Goal: Task Accomplishment & Management: Use online tool/utility

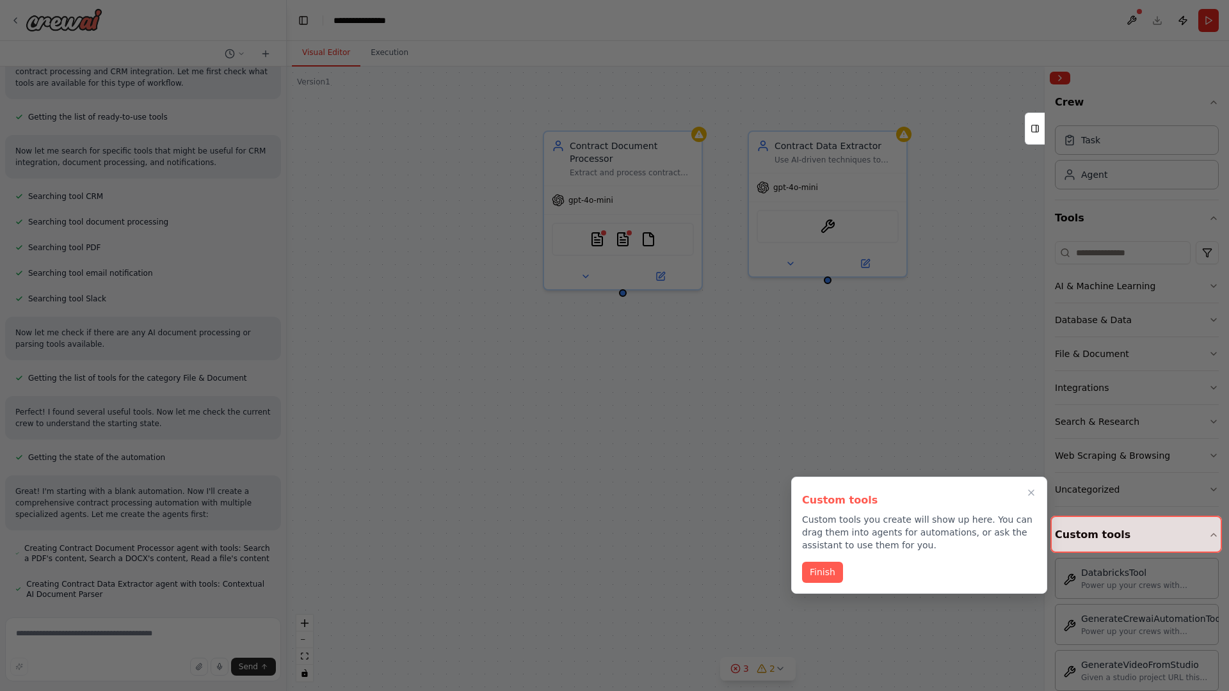
scroll to position [209, 0]
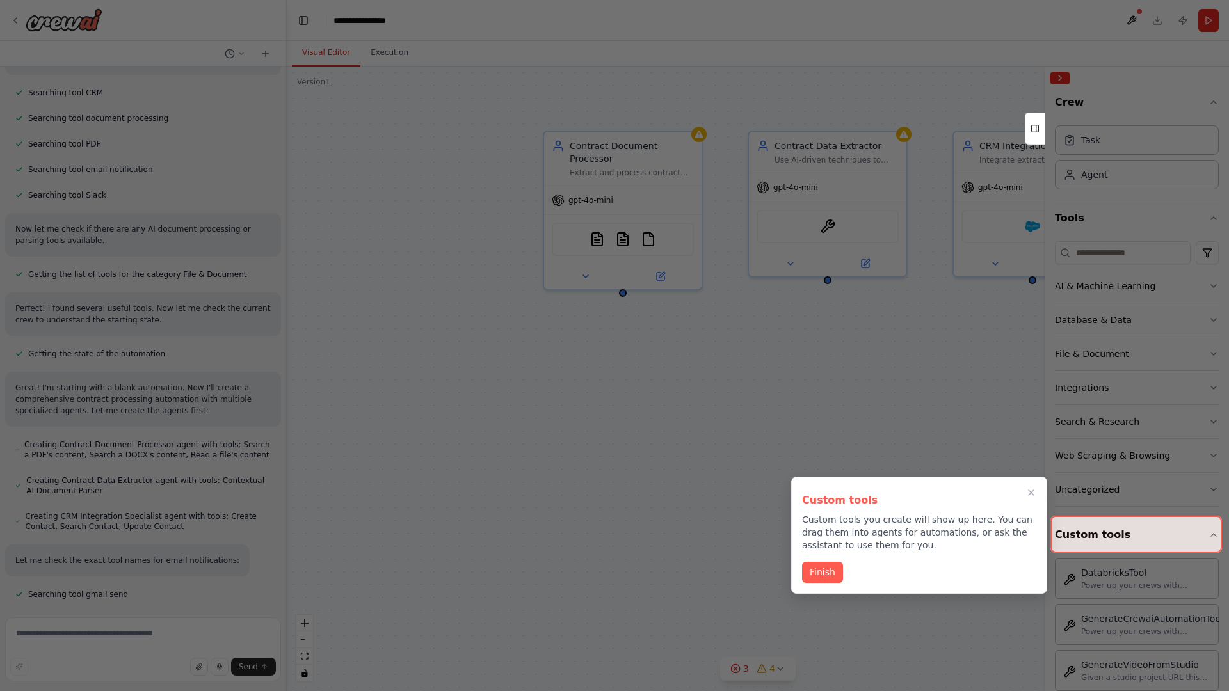
scroll to position [277, 0]
click at [1031, 493] on icon "Close walkthrough" at bounding box center [1032, 493] width 6 height 6
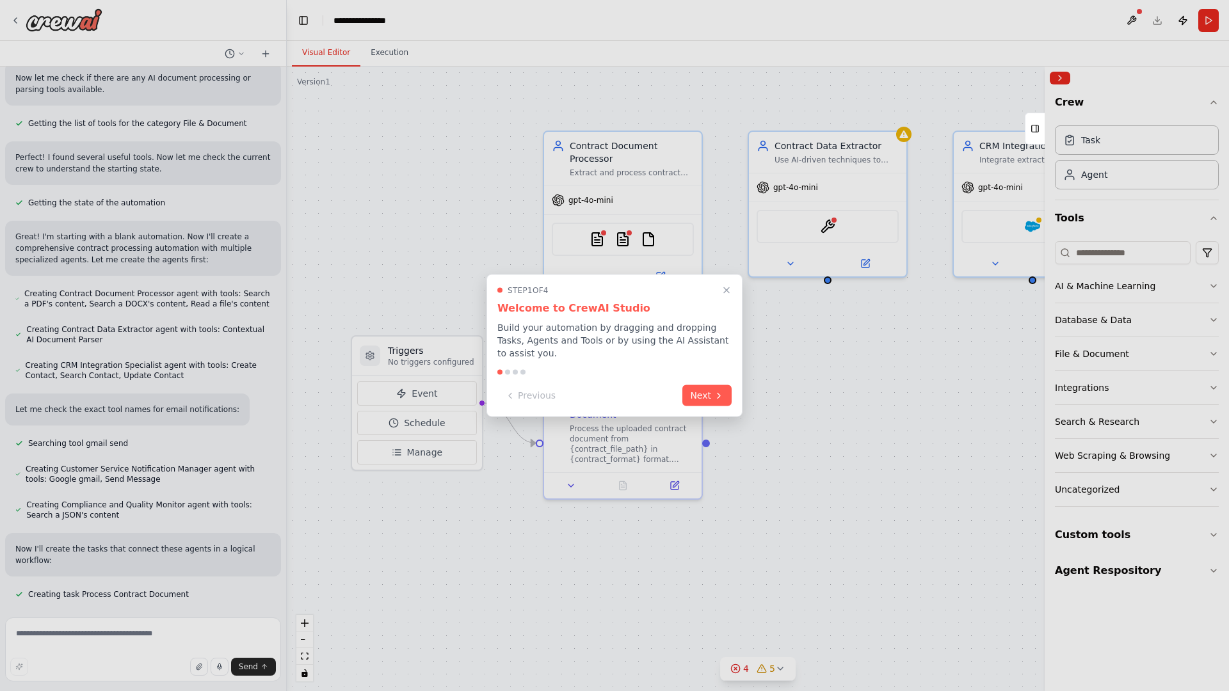
scroll to position [454, 0]
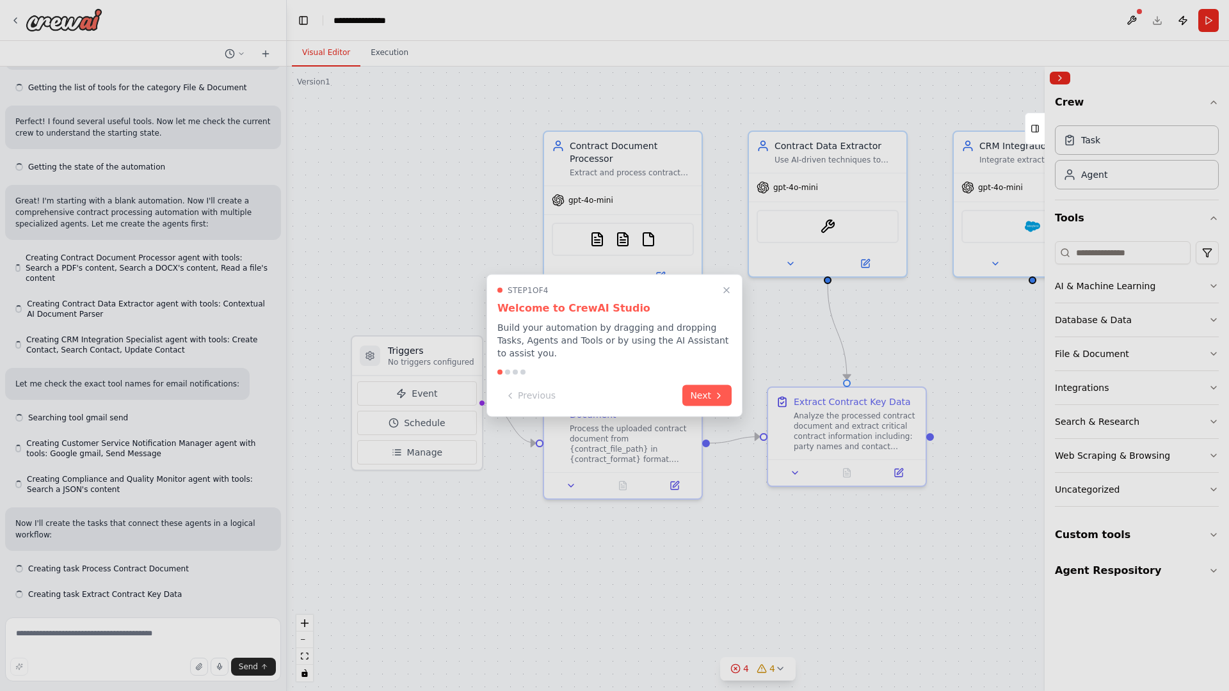
scroll to position [490, 0]
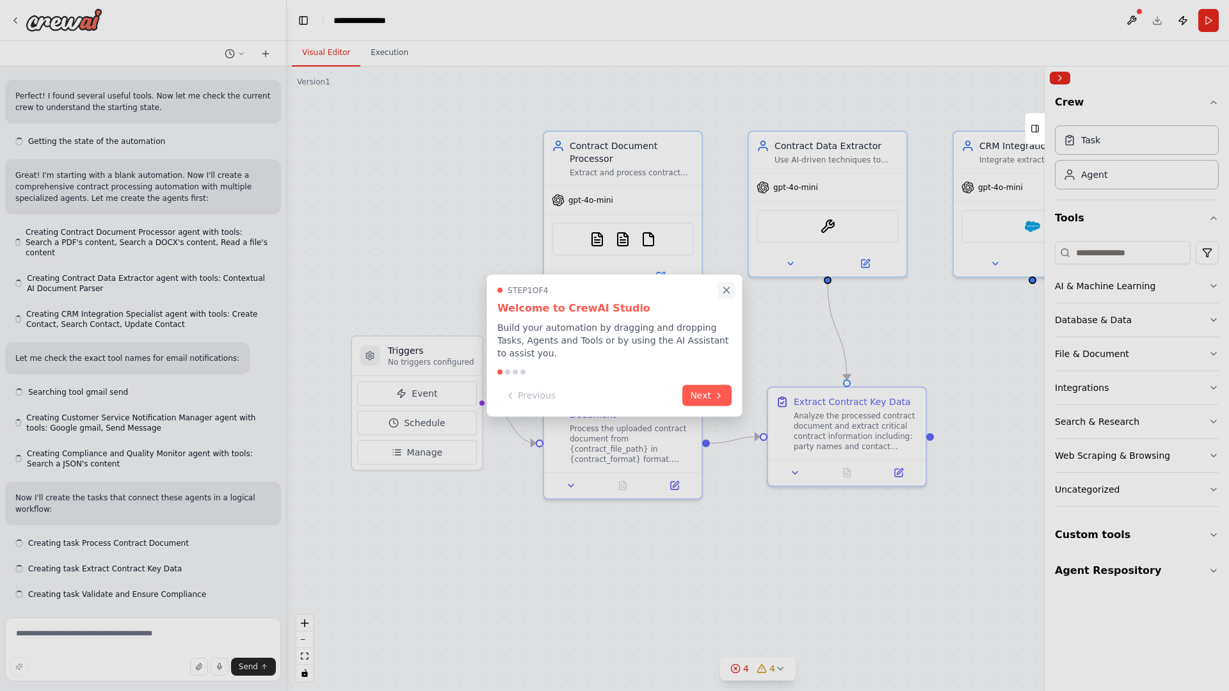
click at [726, 290] on icon "Close walkthrough" at bounding box center [727, 290] width 6 height 6
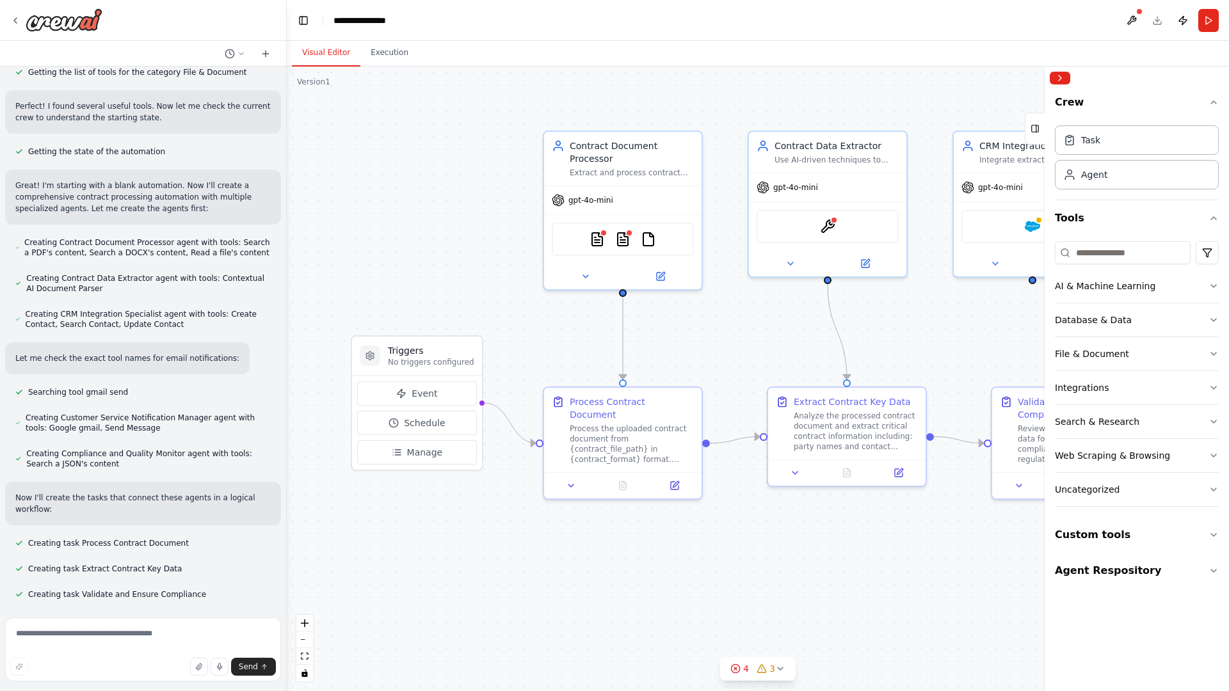
scroll to position [0, 0]
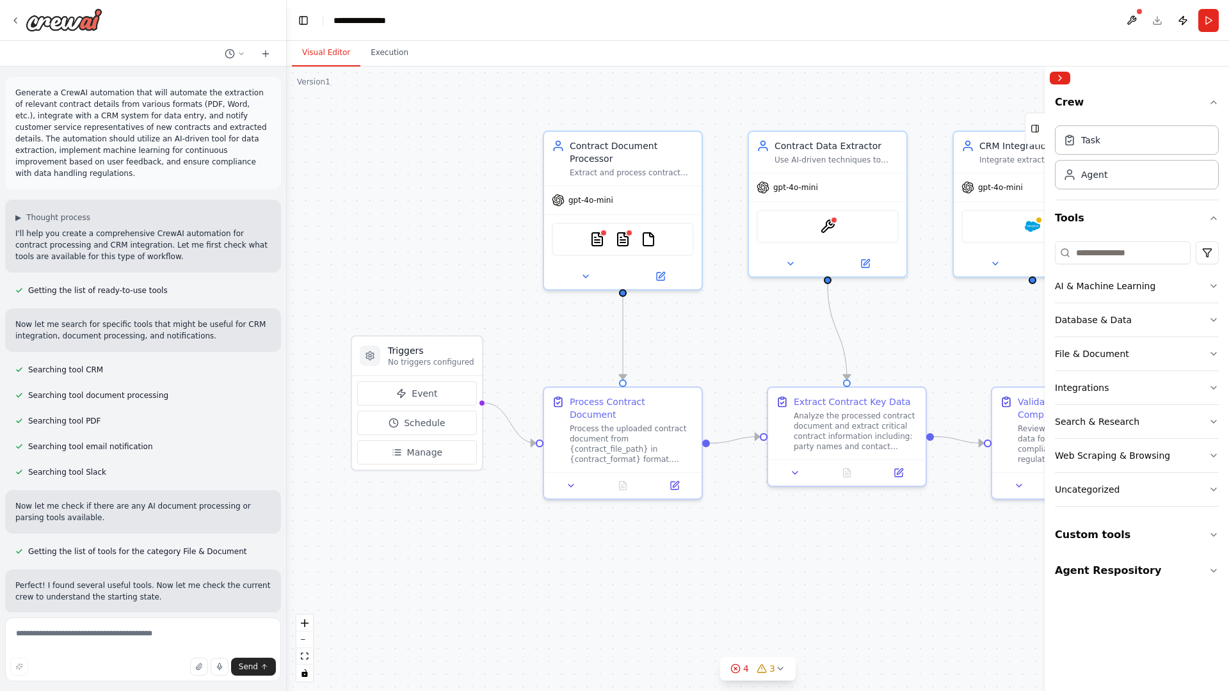
click at [18, 90] on p "Generate a CrewAI automation that will automate the extraction of relevant cont…" at bounding box center [142, 133] width 255 height 92
click at [377, 141] on div ".deletable-edge-delete-btn { width: 20px; height: 20px; border: 0px solid #ffff…" at bounding box center [758, 379] width 942 height 625
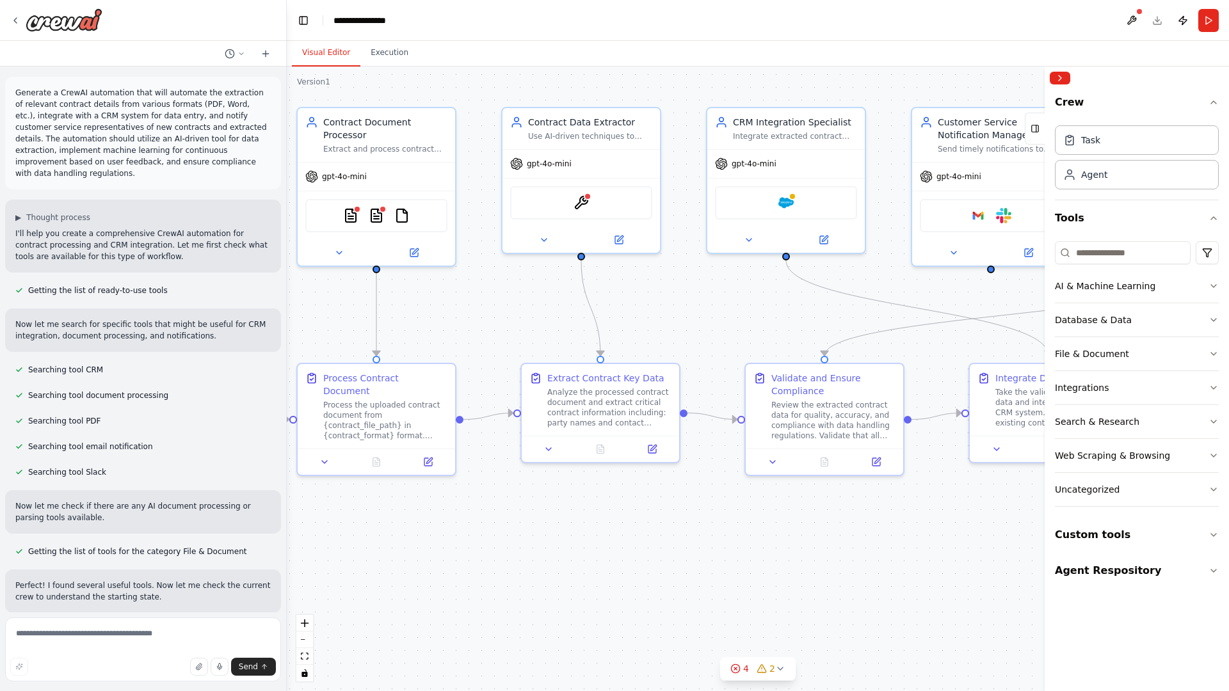
drag, startPoint x: 773, startPoint y: 339, endPoint x: 504, endPoint y: 314, distance: 270.0
click at [504, 314] on div ".deletable-edge-delete-btn { width: 20px; height: 20px; border: 0px solid #ffff…" at bounding box center [758, 379] width 942 height 625
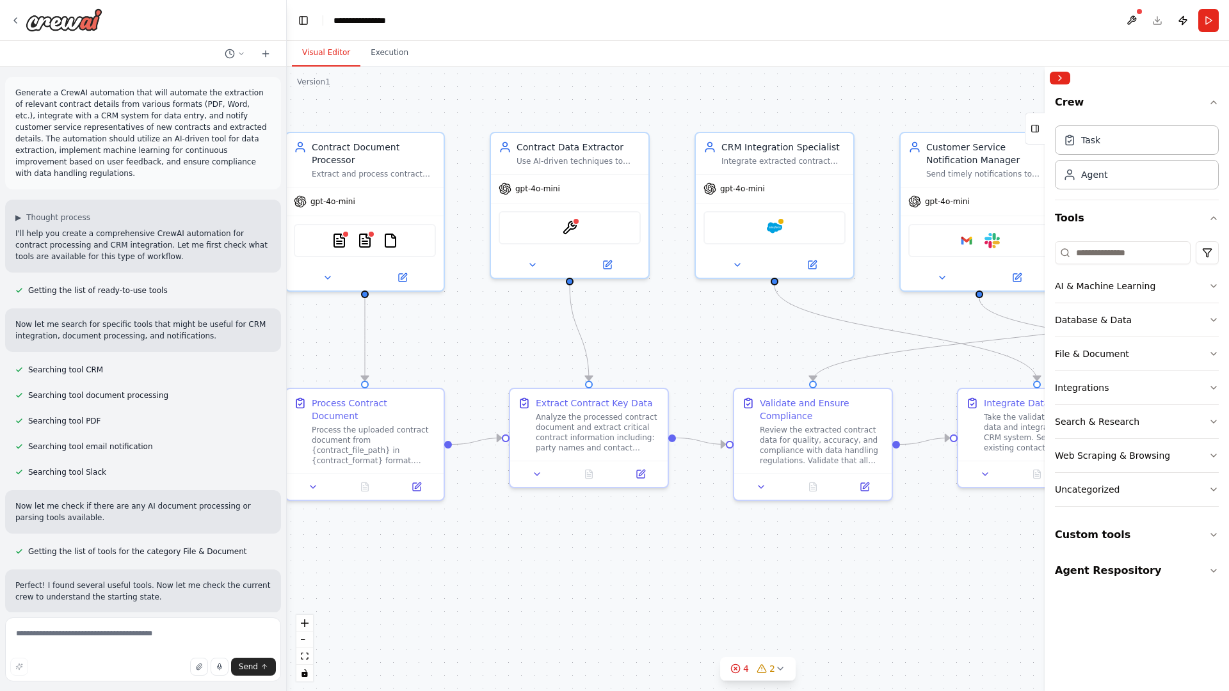
drag, startPoint x: 504, startPoint y: 314, endPoint x: 515, endPoint y: 341, distance: 29.0
click at [515, 341] on div ".deletable-edge-delete-btn { width: 20px; height: 20px; border: 0px solid #ffff…" at bounding box center [758, 379] width 942 height 625
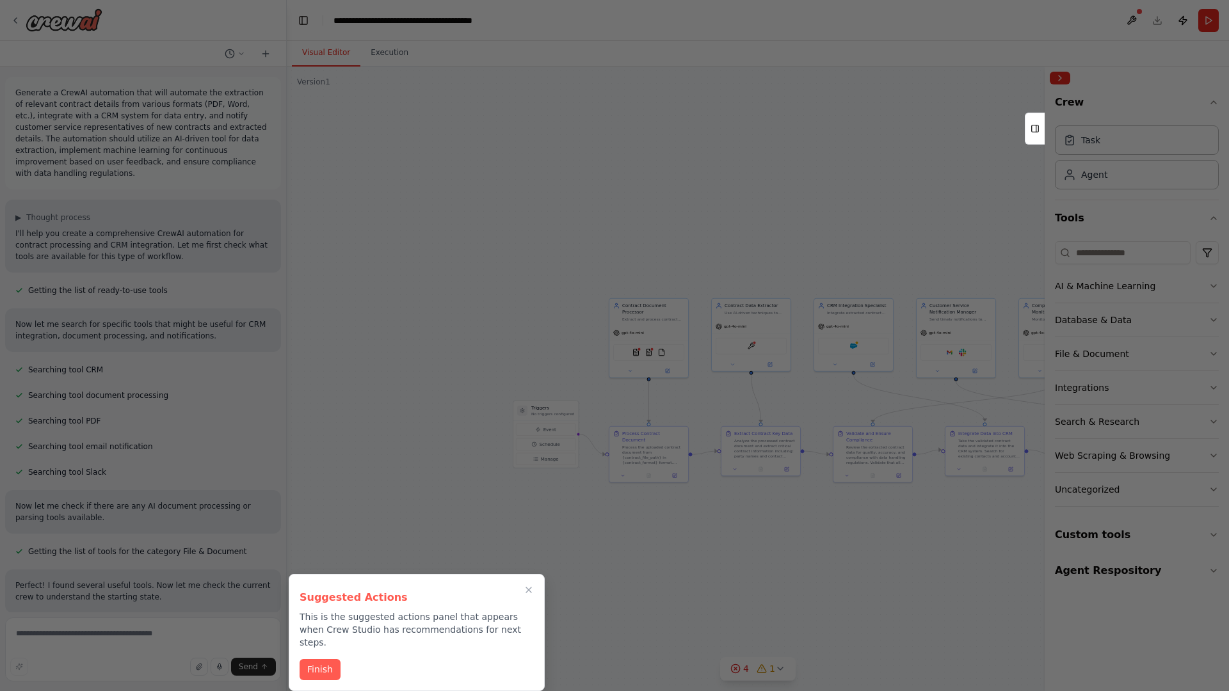
drag, startPoint x: 671, startPoint y: 179, endPoint x: 433, endPoint y: 271, distance: 255.1
click at [433, 271] on div at bounding box center [614, 345] width 1229 height 691
